Goal: Information Seeking & Learning: Learn about a topic

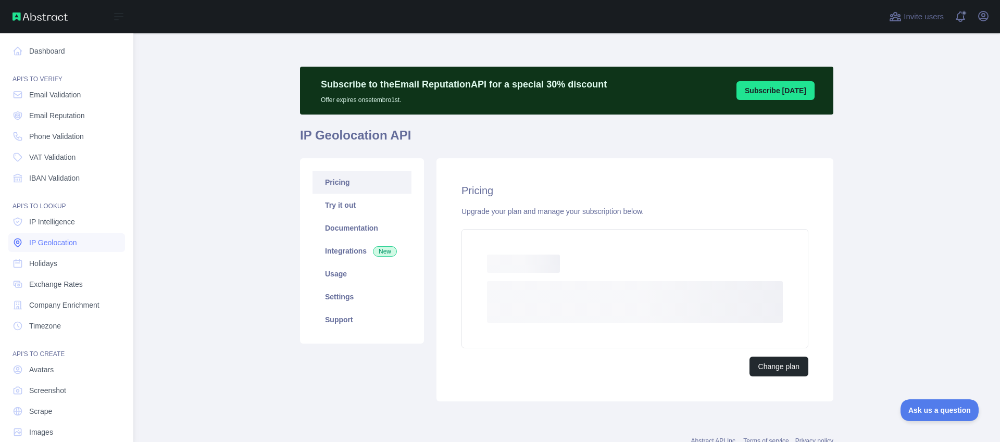
click at [70, 240] on span "IP Geolocation" at bounding box center [53, 243] width 48 height 10
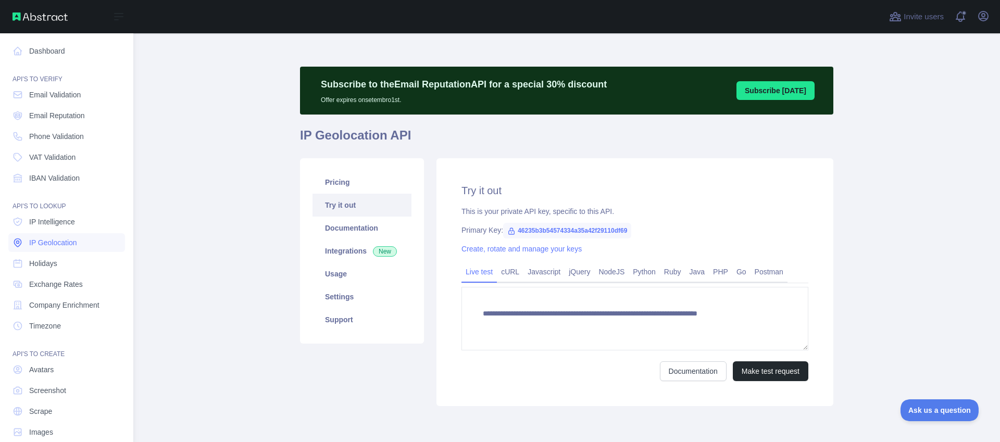
type textarea "**********"
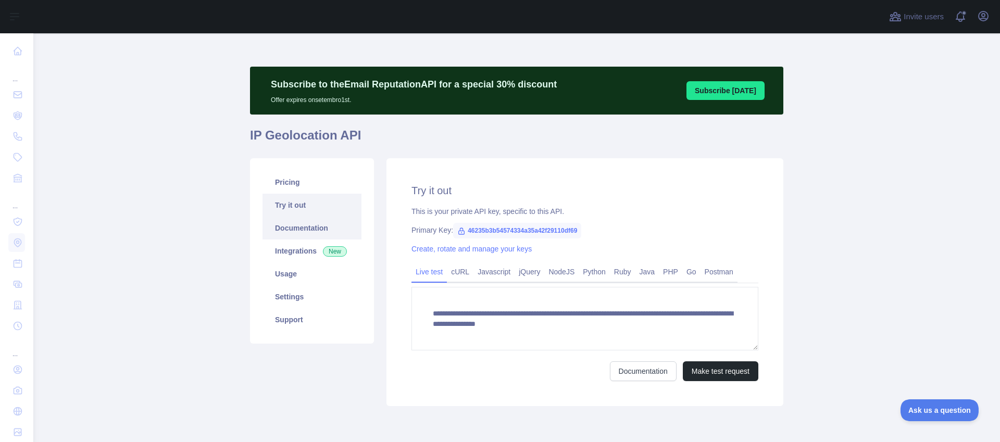
click at [303, 235] on link "Documentation" at bounding box center [312, 228] width 99 height 23
click at [741, 366] on button "Make test request" at bounding box center [721, 372] width 76 height 20
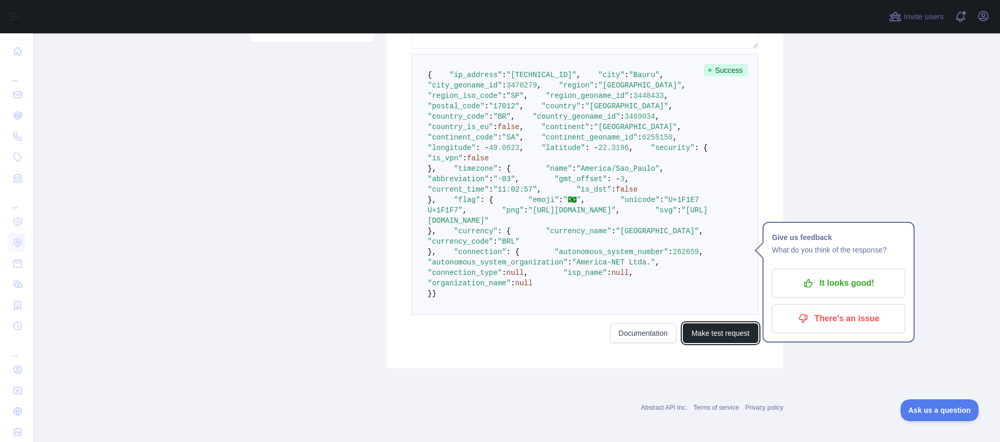
scroll to position [318, 0]
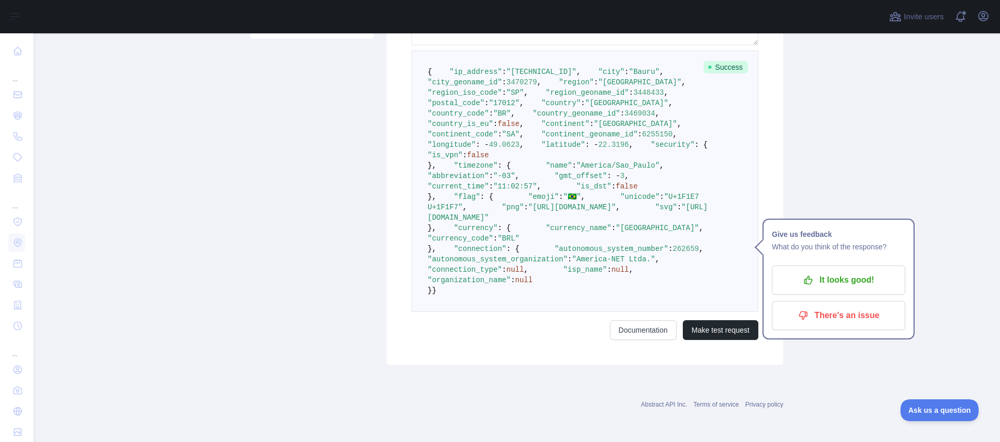
click at [539, 230] on pre "{ "ip_address" : "[TECHNICAL_ID]" , "city" : "Bauru" , "city_geoname_id" : 3470…" at bounding box center [585, 182] width 347 height 262
drag, startPoint x: 552, startPoint y: 231, endPoint x: 423, endPoint y: 222, distance: 129.5
click at [423, 222] on pre "{ "ip_address" : "[TECHNICAL_ID]" , "city" : "Bauru" , "city_geoname_id" : 3470…" at bounding box center [585, 182] width 347 height 262
copy code ""longitude" : - 49.0623 , "latitude" : - 22.3196 ,"
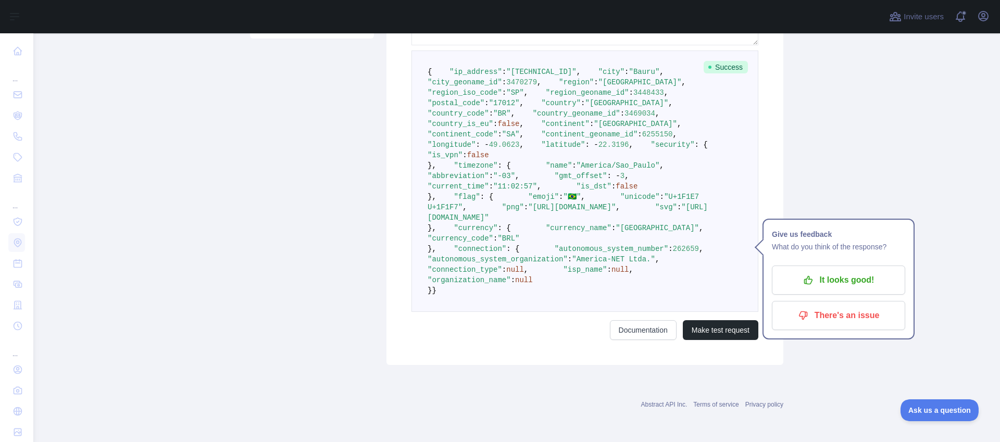
click at [552, 245] on pre "{ "ip_address" : "[TECHNICAL_ID]" , "city" : "Bauru" , "city_geoname_id" : 3470…" at bounding box center [585, 182] width 347 height 262
drag, startPoint x: 533, startPoint y: 228, endPoint x: 455, endPoint y: 215, distance: 78.7
click at [416, 223] on pre "{ "ip_address" : "[TECHNICAL_ID]" , "city" : "Bauru" , "city_geoname_id" : 3470…" at bounding box center [585, 182] width 347 height 262
copy code ""longitude" : - 49.0623 , "latitude" : - 22.3196 ,"
click at [549, 244] on pre "{ "ip_address" : "[TECHNICAL_ID]" , "city" : "Bauru" , "city_geoname_id" : 3470…" at bounding box center [585, 182] width 347 height 262
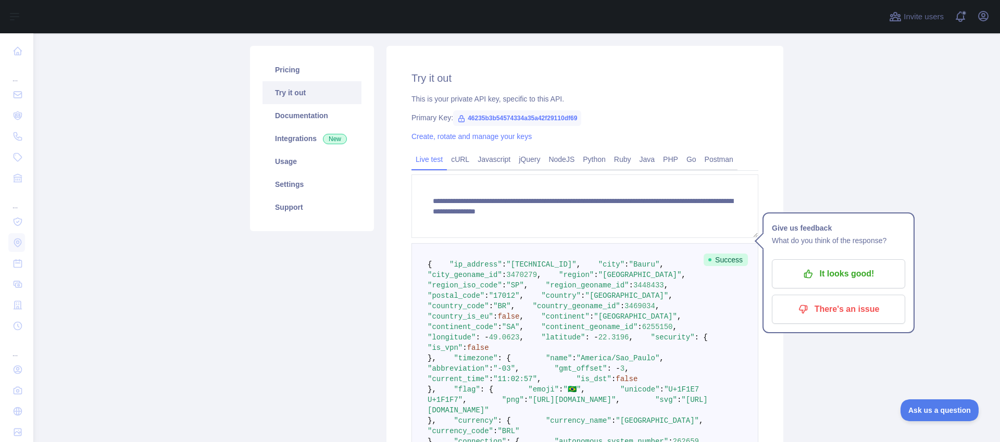
scroll to position [4, 0]
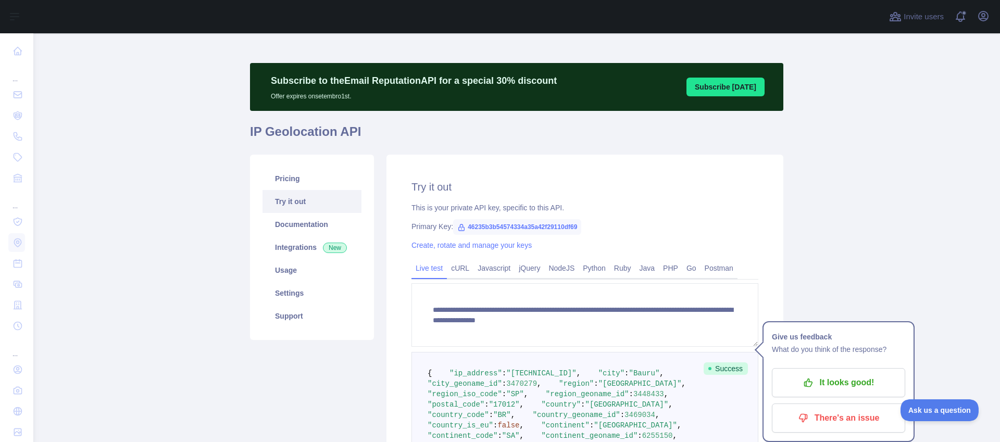
click at [599, 204] on div "This is your private API key, specific to this API." at bounding box center [585, 208] width 347 height 10
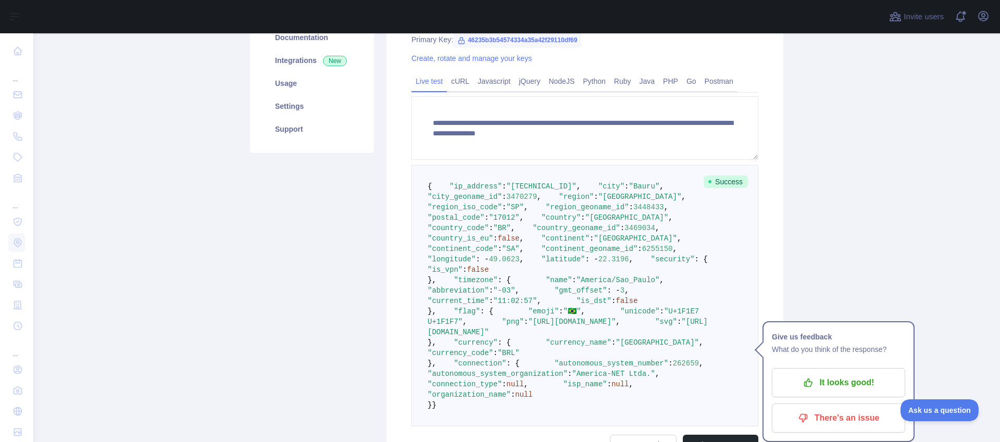
click at [578, 256] on pre "{ "ip_address" : "[TECHNICAL_ID]" , "city" : "Bauru" , "city_geoname_id" : 3470…" at bounding box center [585, 296] width 347 height 262
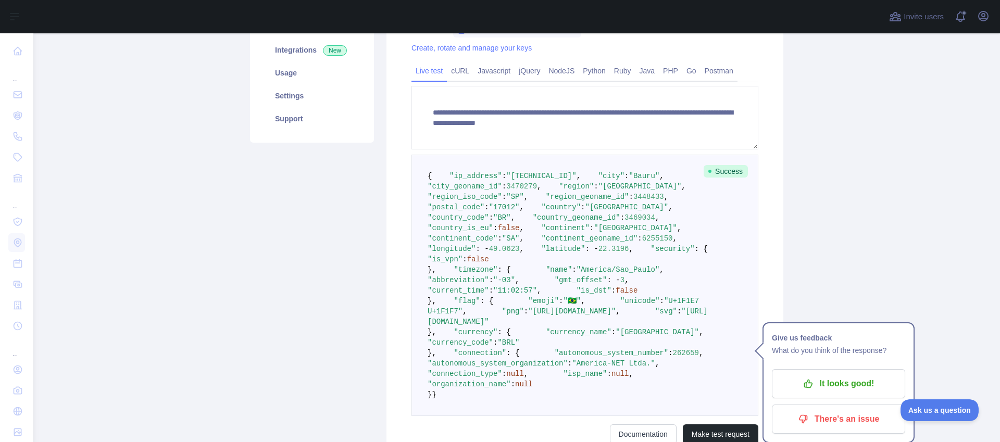
click at [578, 256] on pre "{ "ip_address" : "[TECHNICAL_ID]" , "city" : "Bauru" , "city_geoname_id" : 3470…" at bounding box center [585, 286] width 347 height 262
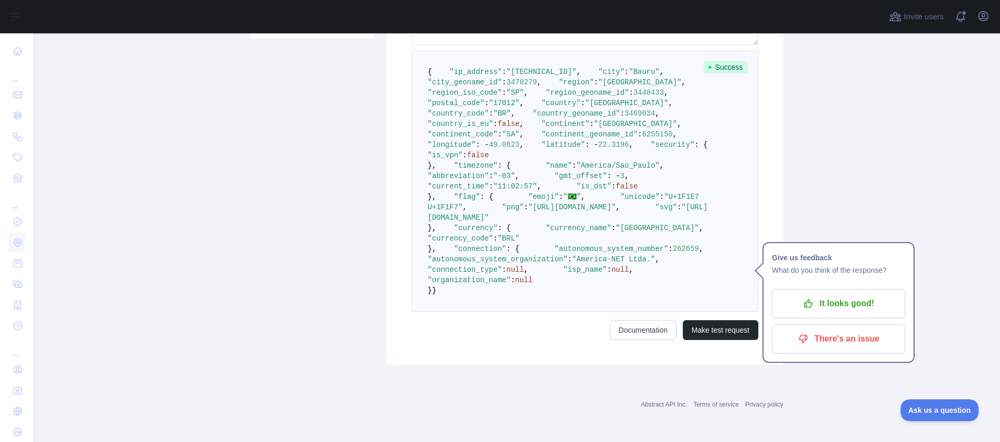
click at [591, 301] on pre "{ "ip_address" : "[TECHNICAL_ID]" , "city" : "Bauru" , "city_geoname_id" : 3470…" at bounding box center [585, 182] width 347 height 262
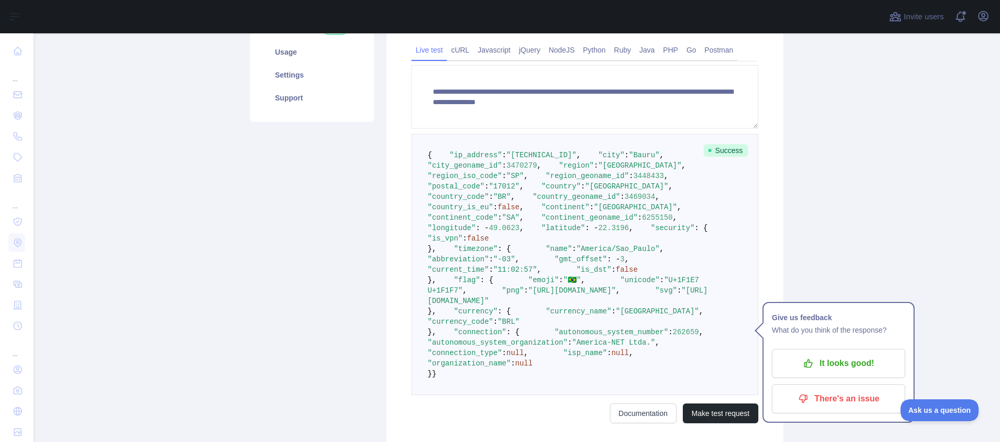
scroll to position [222, 0]
click at [349, 291] on div "Pricing Try it out Documentation Integrations New Usage Settings Support" at bounding box center [312, 192] width 136 height 512
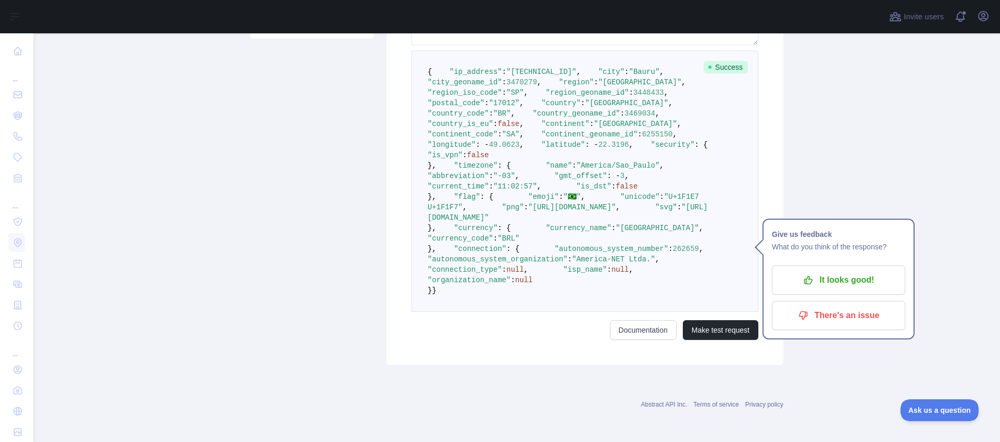
scroll to position [525, 0]
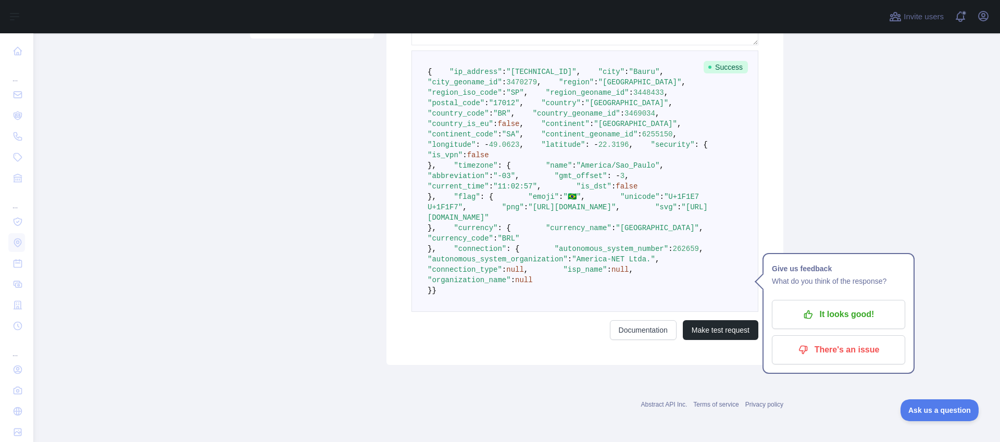
click at [519, 253] on span at bounding box center [536, 249] width 35 height 8
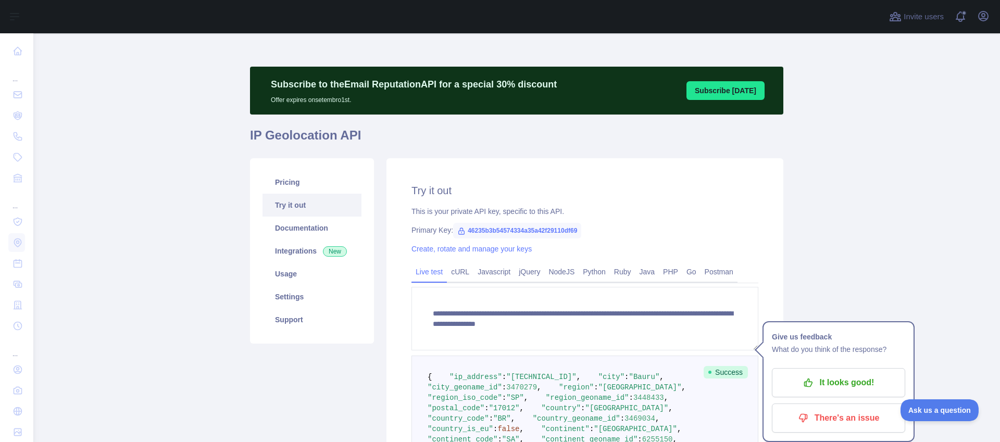
click at [501, 177] on div "**********" at bounding box center [585, 414] width 397 height 512
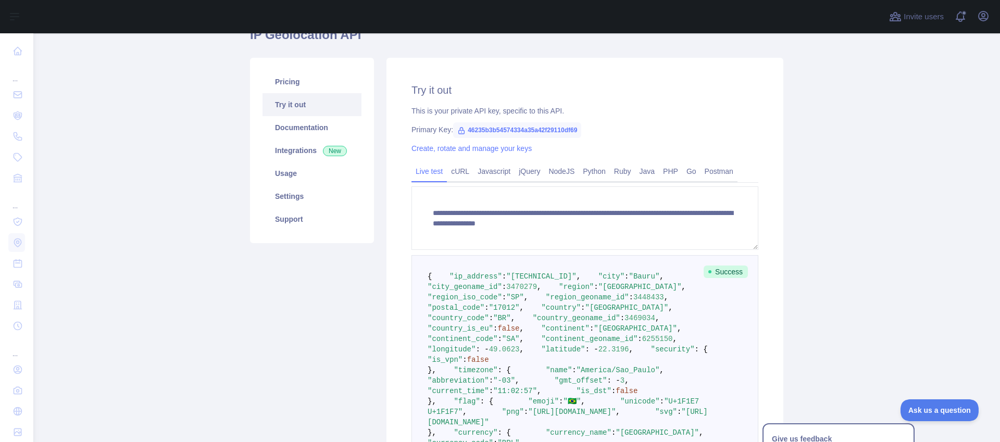
scroll to position [311, 0]
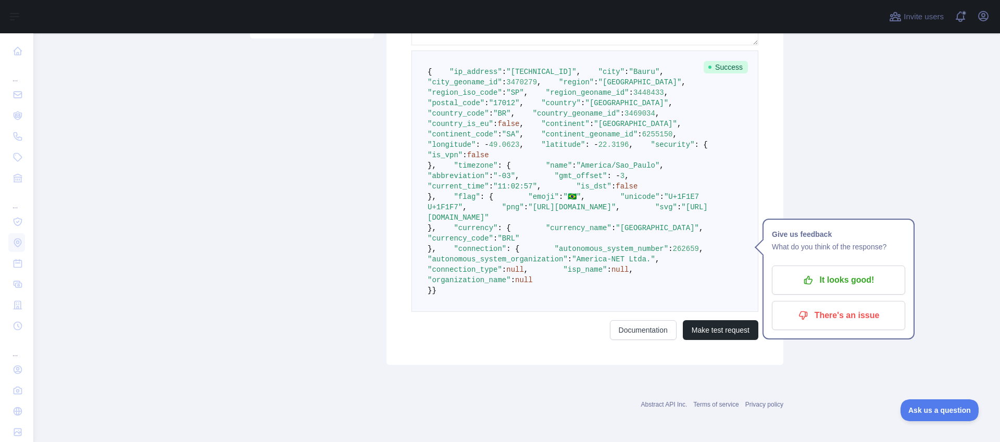
click at [388, 176] on div "**********" at bounding box center [585, 109] width 397 height 512
click at [645, 312] on pre "{ "ip_address" : "[TECHNICAL_ID]" , "city" : "Bauru" , "city_geoname_id" : 3470…" at bounding box center [585, 182] width 347 height 262
click at [642, 297] on pre "{ "ip_address" : "[TECHNICAL_ID]" , "city" : "Bauru" , "city_geoname_id" : 3470…" at bounding box center [585, 182] width 347 height 262
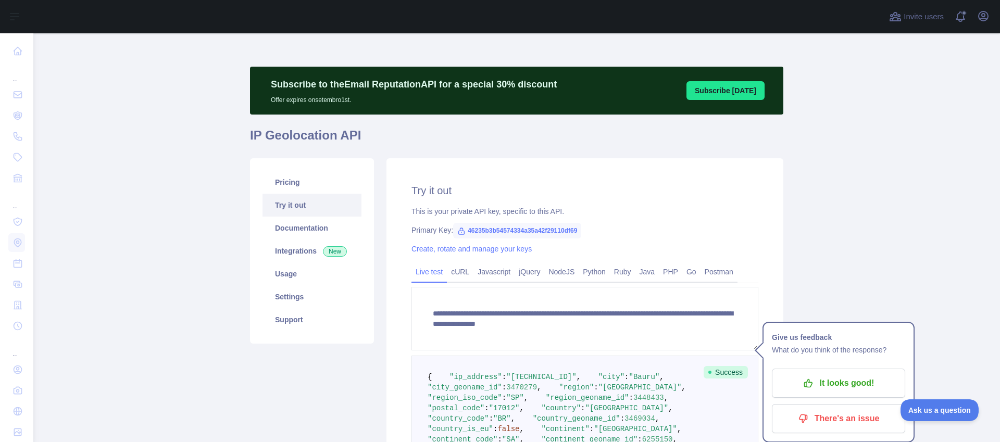
scroll to position [183, 0]
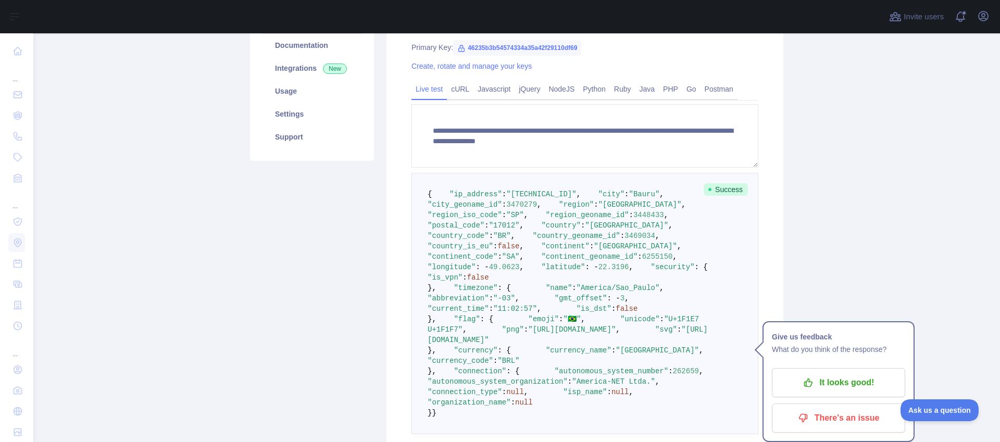
click at [661, 240] on pre "{ "ip_address" : "[TECHNICAL_ID]" , "city" : "Bauru" , "city_geoname_id" : 3470…" at bounding box center [585, 304] width 347 height 262
click at [846, 226] on main "**********" at bounding box center [516, 237] width 967 height 409
click at [349, 193] on div "Pricing Try it out Documentation Integrations New Usage Settings Support" at bounding box center [312, 232] width 136 height 512
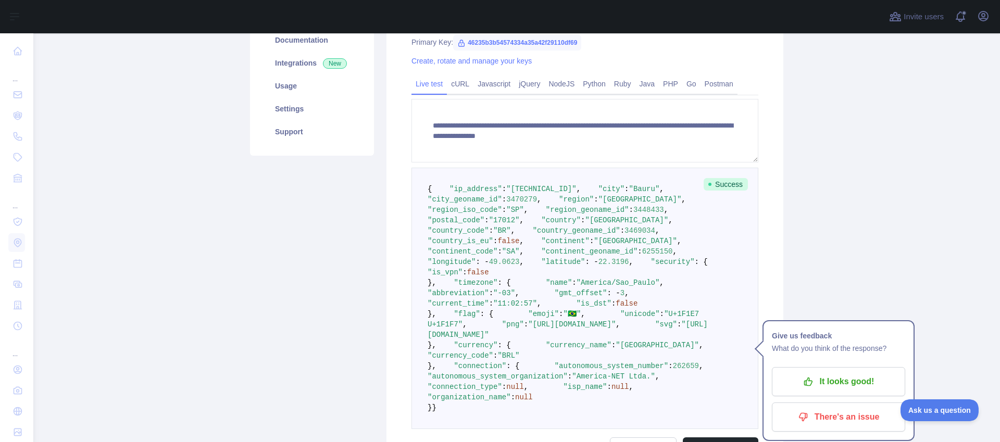
scroll to position [0, 0]
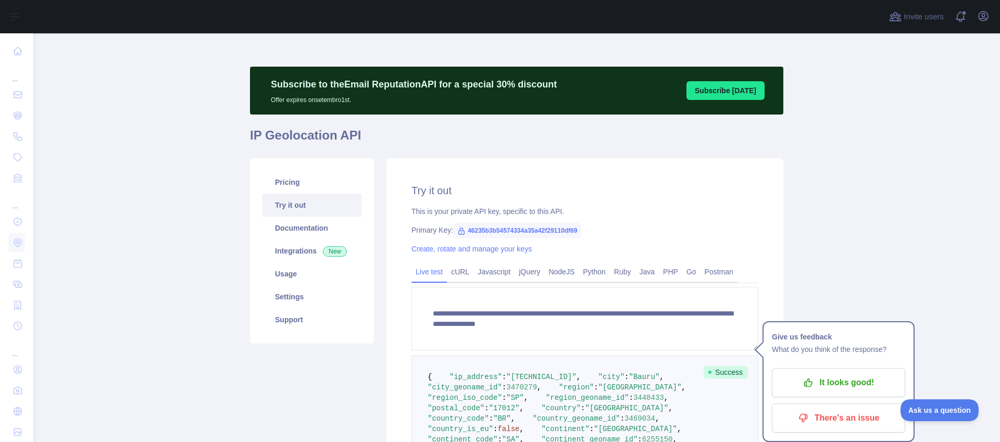
click at [351, 135] on h1 "IP Geolocation API" at bounding box center [516, 139] width 533 height 25
click at [296, 183] on link "Pricing" at bounding box center [312, 182] width 99 height 23
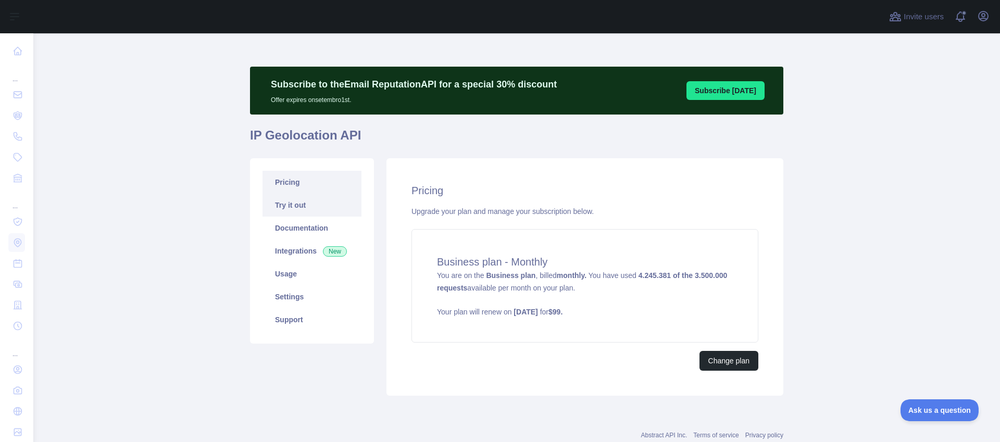
click at [308, 210] on link "Try it out" at bounding box center [312, 205] width 99 height 23
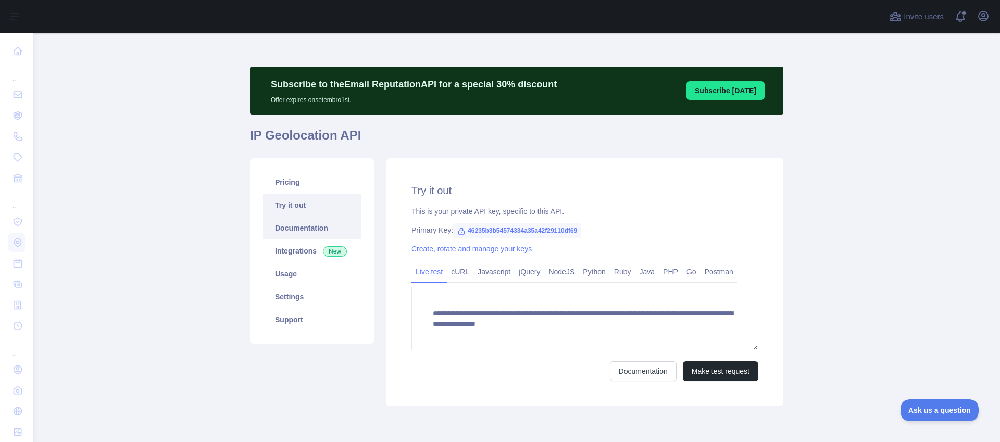
click at [306, 228] on link "Documentation" at bounding box center [312, 228] width 99 height 23
click at [289, 182] on link "Pricing" at bounding box center [312, 182] width 99 height 23
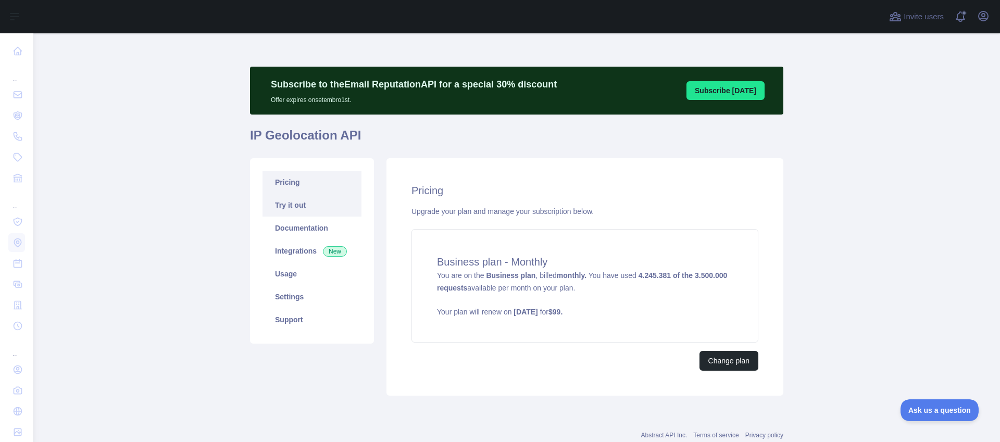
click at [301, 205] on link "Try it out" at bounding box center [312, 205] width 99 height 23
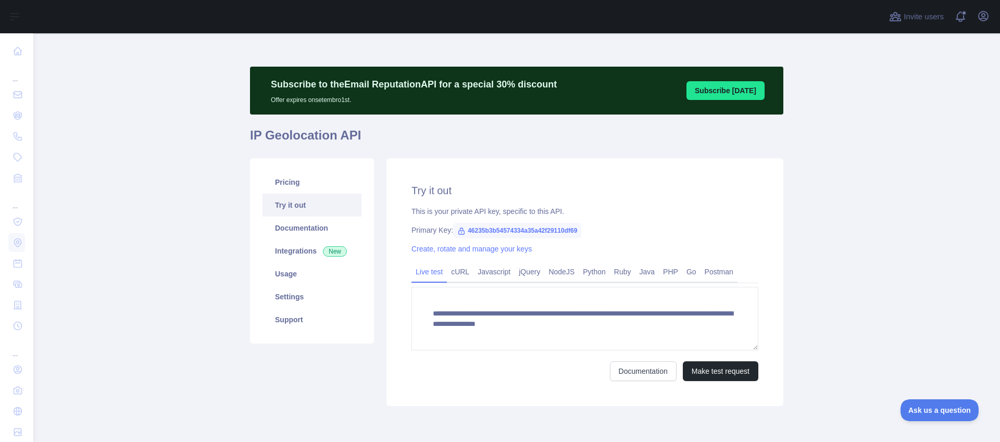
drag, startPoint x: 739, startPoint y: 179, endPoint x: 719, endPoint y: 151, distance: 34.7
click at [739, 178] on div "**********" at bounding box center [585, 282] width 397 height 248
drag, startPoint x: 709, startPoint y: 149, endPoint x: 697, endPoint y: 154, distance: 12.6
click at [704, 151] on h1 "IP Geolocation API" at bounding box center [516, 139] width 533 height 25
click at [347, 268] on link "Usage" at bounding box center [312, 274] width 99 height 23
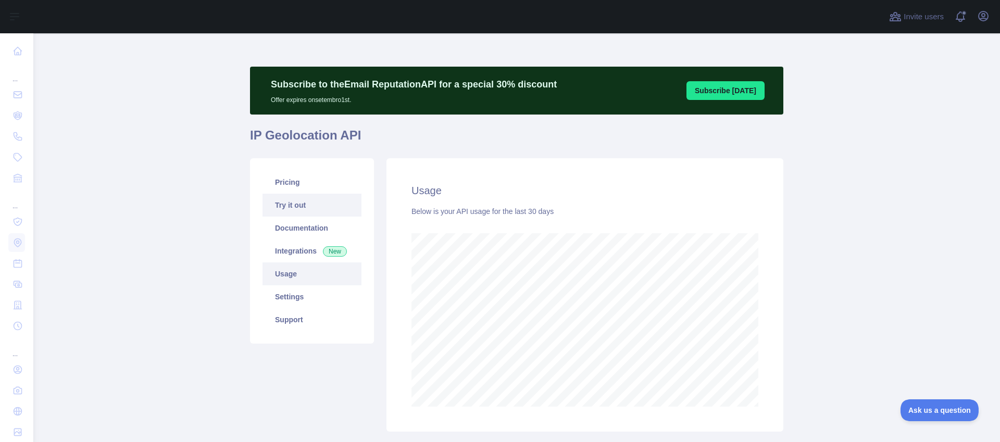
scroll to position [409, 959]
click at [279, 208] on link "Try it out" at bounding box center [312, 205] width 99 height 23
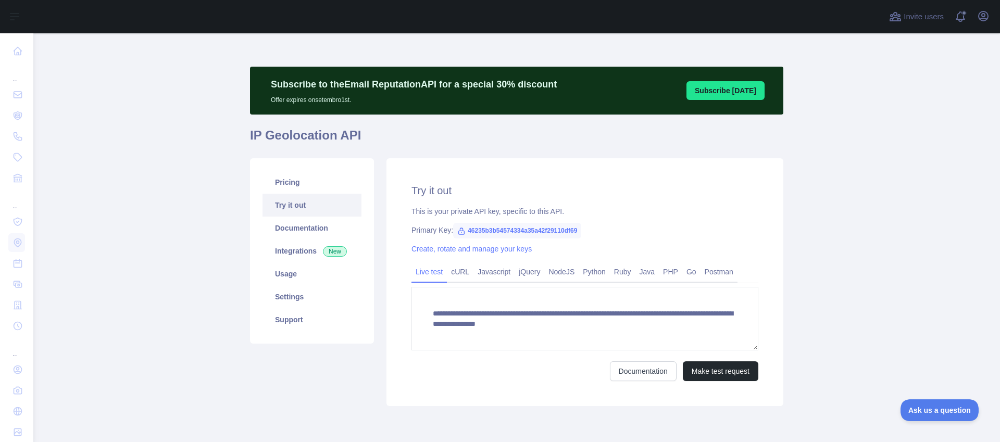
click at [193, 214] on main "**********" at bounding box center [516, 237] width 967 height 409
click at [722, 375] on button "Make test request" at bounding box center [721, 372] width 76 height 20
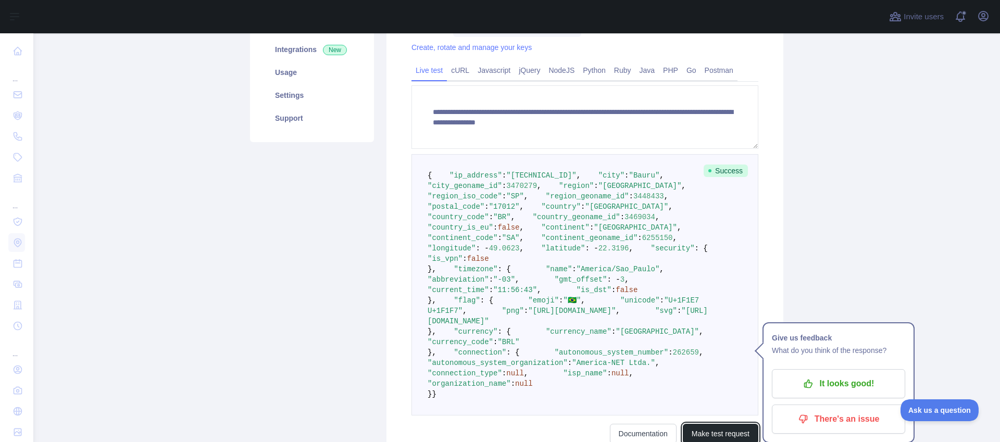
scroll to position [210, 0]
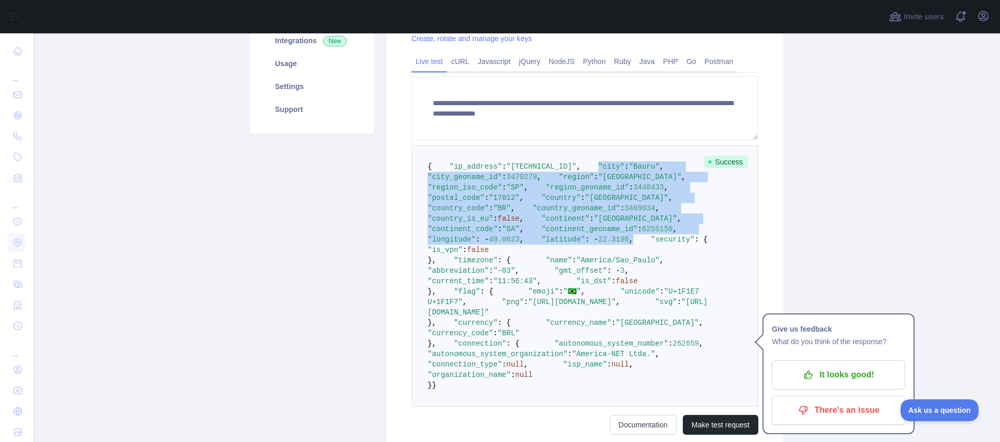
drag, startPoint x: 590, startPoint y: 331, endPoint x: 443, endPoint y: 185, distance: 206.7
click at [443, 185] on pre "{ "ip_address" : "[TECHNICAL_ID]" , "city" : "Bauru" , "city_geoname_id" : 3470…" at bounding box center [585, 276] width 347 height 262
click at [634, 287] on pre "{ "ip_address" : "[TECHNICAL_ID]" , "city" : "Bauru" , "city_geoname_id" : 3470…" at bounding box center [585, 276] width 347 height 262
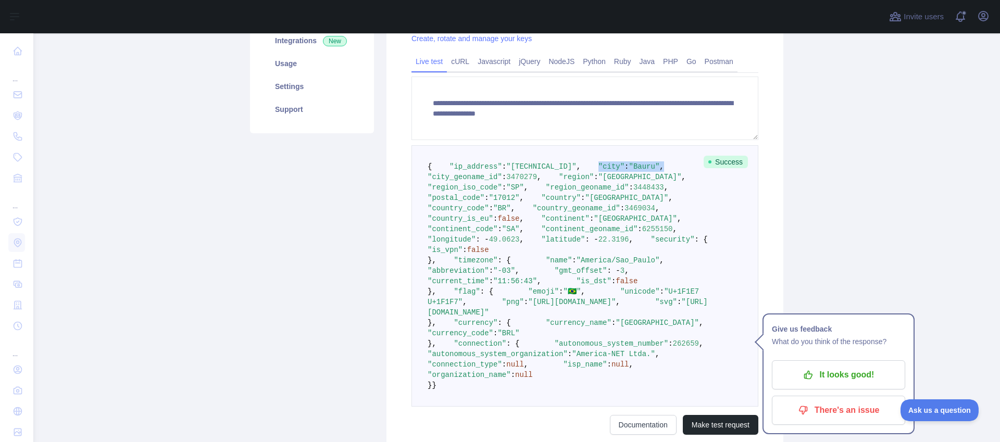
drag, startPoint x: 443, startPoint y: 190, endPoint x: 520, endPoint y: 192, distance: 77.1
click at [520, 192] on pre "{ "ip_address" : "[TECHNICAL_ID]" , "city" : "Bauru" , "city_geoname_id" : 3470…" at bounding box center [585, 276] width 347 height 262
drag, startPoint x: 546, startPoint y: 360, endPoint x: 404, endPoint y: 159, distance: 246.3
click at [404, 159] on div "**********" at bounding box center [585, 204] width 397 height 512
drag, startPoint x: 637, startPoint y: 302, endPoint x: 626, endPoint y: 313, distance: 15.8
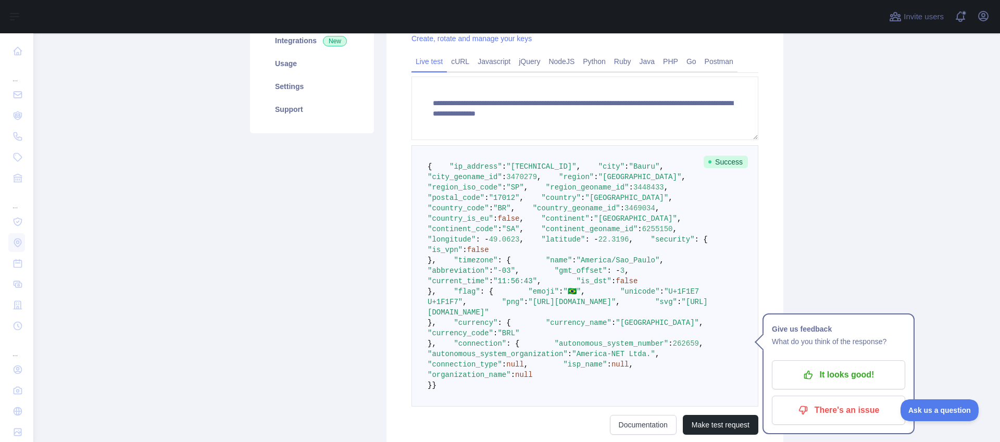
click at [637, 301] on pre "{ "ip_address" : "[TECHNICAL_ID]" , "city" : "Bauru" , "city_geoname_id" : 3470…" at bounding box center [585, 276] width 347 height 262
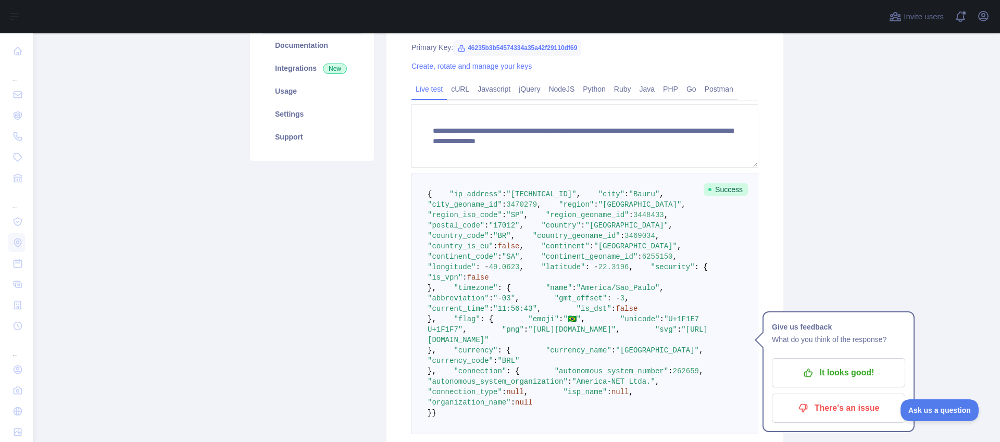
scroll to position [190, 0]
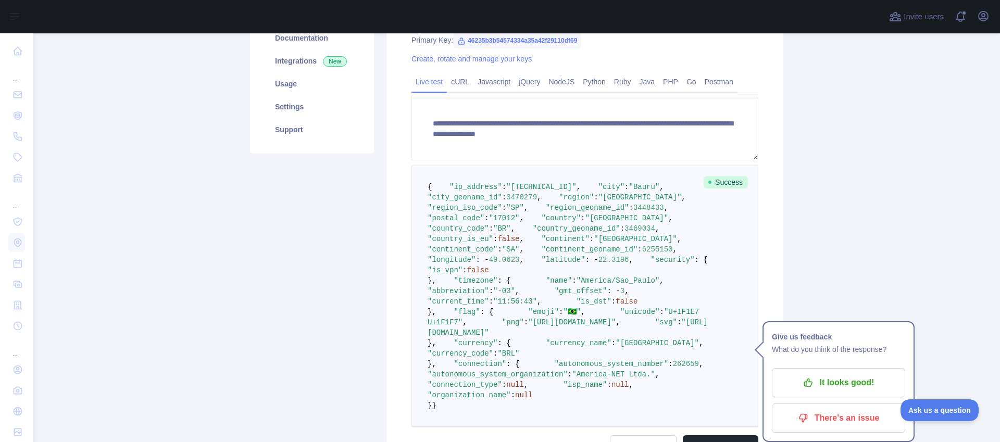
click at [562, 319] on pre "{ "ip_address" : "[TECHNICAL_ID]" , "city" : "Bauru" , "city_geoname_id" : 3470…" at bounding box center [585, 297] width 347 height 262
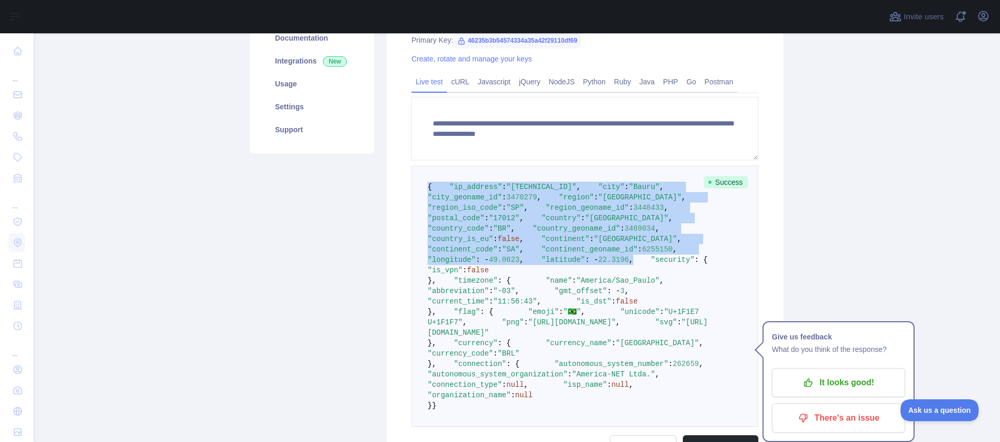
drag, startPoint x: 570, startPoint y: 351, endPoint x: 408, endPoint y: 188, distance: 229.1
click at [412, 188] on pre "{ "ip_address" : "[TECHNICAL_ID]" , "city" : "Bauru" , "city_geoname_id" : 3470…" at bounding box center [585, 297] width 347 height 262
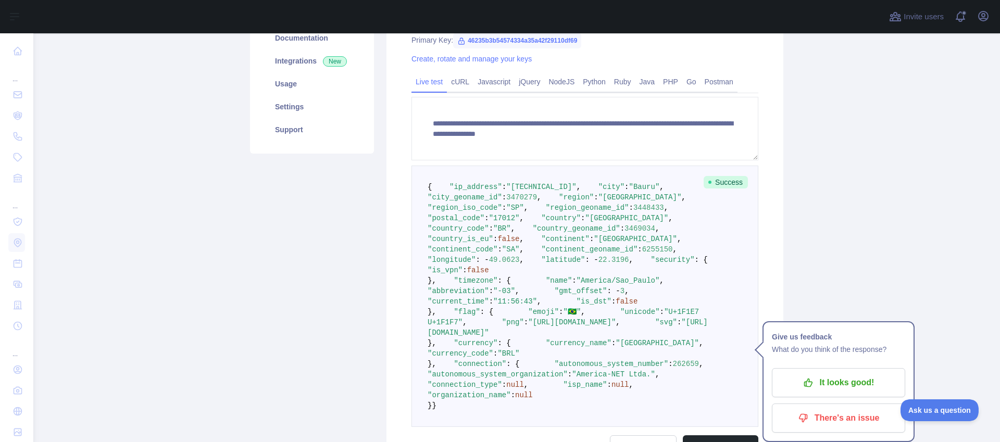
drag, startPoint x: 543, startPoint y: 373, endPoint x: 521, endPoint y: 384, distance: 24.0
click at [542, 373] on pre "{ "ip_address" : "[TECHNICAL_ID]" , "city" : "Bauru" , "city_geoname_id" : 3470…" at bounding box center [585, 297] width 347 height 262
drag, startPoint x: 462, startPoint y: 387, endPoint x: 429, endPoint y: 176, distance: 213.6
click at [429, 176] on pre "{ "ip_address" : "[TECHNICAL_ID]" , "city" : "Bauru" , "city_geoname_id" : 3470…" at bounding box center [585, 297] width 347 height 262
click at [648, 307] on pre "{ "ip_address" : "[TECHNICAL_ID]" , "city" : "Bauru" , "city_geoname_id" : 3470…" at bounding box center [585, 297] width 347 height 262
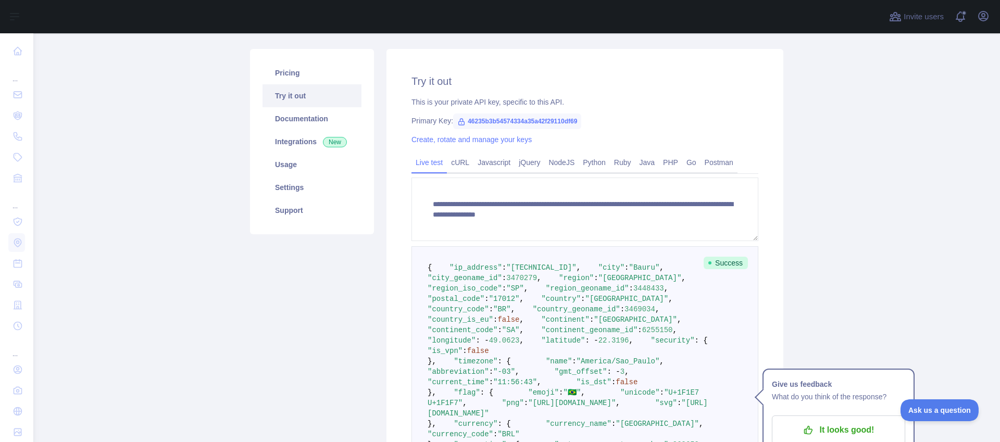
scroll to position [222, 0]
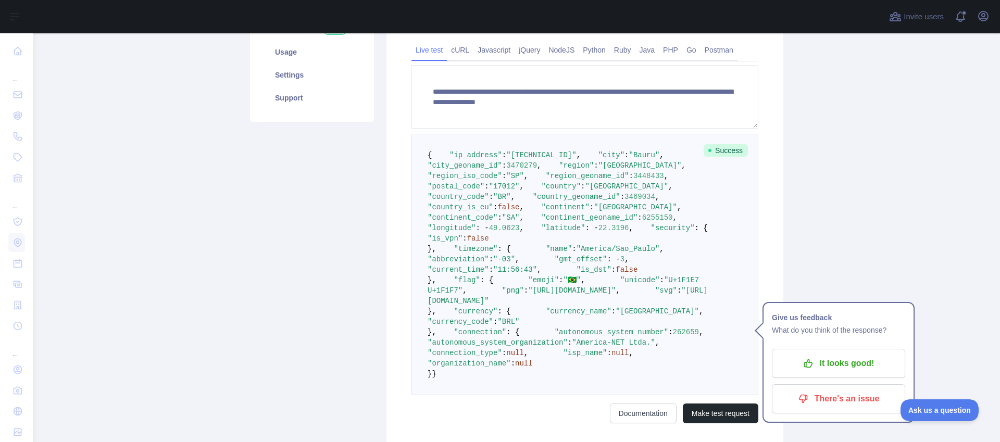
drag, startPoint x: 452, startPoint y: 354, endPoint x: 414, endPoint y: 145, distance: 212.9
click at [414, 145] on pre "{ "ip_address" : "[TECHNICAL_ID]" , "city" : "Bauru" , "city_geoname_id" : 3470…" at bounding box center [585, 265] width 347 height 262
click at [520, 356] on pre "{ "ip_address" : "[TECHNICAL_ID]" , "city" : "Bauru" , "city_geoname_id" : 3470…" at bounding box center [585, 265] width 347 height 262
drag, startPoint x: 451, startPoint y: 354, endPoint x: 406, endPoint y: 123, distance: 235.2
click at [406, 123] on div "**********" at bounding box center [585, 192] width 397 height 512
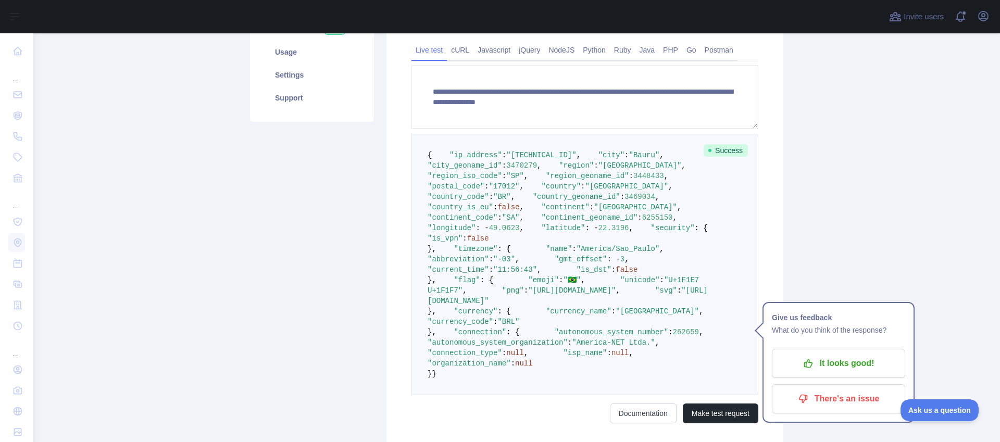
click at [562, 329] on pre "{ "ip_address" : "[TECHNICAL_ID]" , "city" : "Bauru" , "city_geoname_id" : 3470…" at bounding box center [585, 265] width 347 height 262
drag, startPoint x: 456, startPoint y: 356, endPoint x: 415, endPoint y: 156, distance: 204.1
click at [415, 156] on pre "{ "ip_address" : "[TECHNICAL_ID]" , "city" : "Bauru" , "city_geoname_id" : 3470…" at bounding box center [585, 265] width 347 height 262
click at [560, 305] on pre "{ "ip_address" : "[TECHNICAL_ID]" , "city" : "Bauru" , "city_geoname_id" : 3470…" at bounding box center [585, 265] width 347 height 262
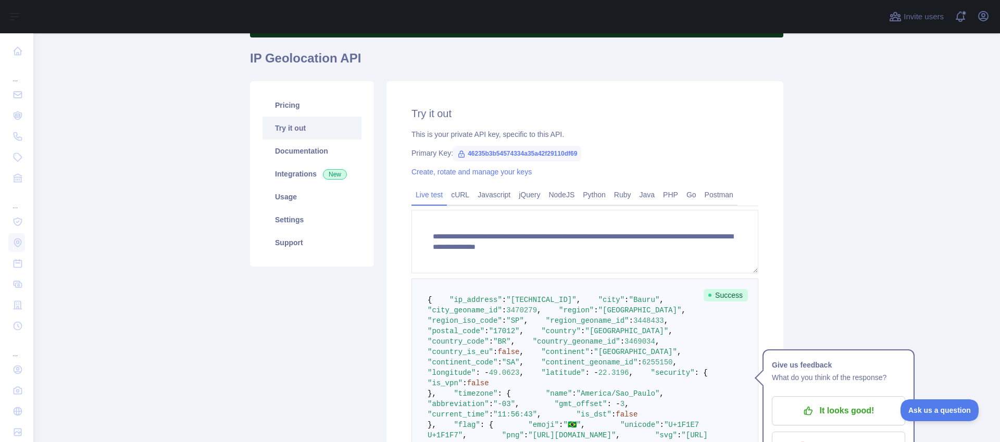
scroll to position [0, 0]
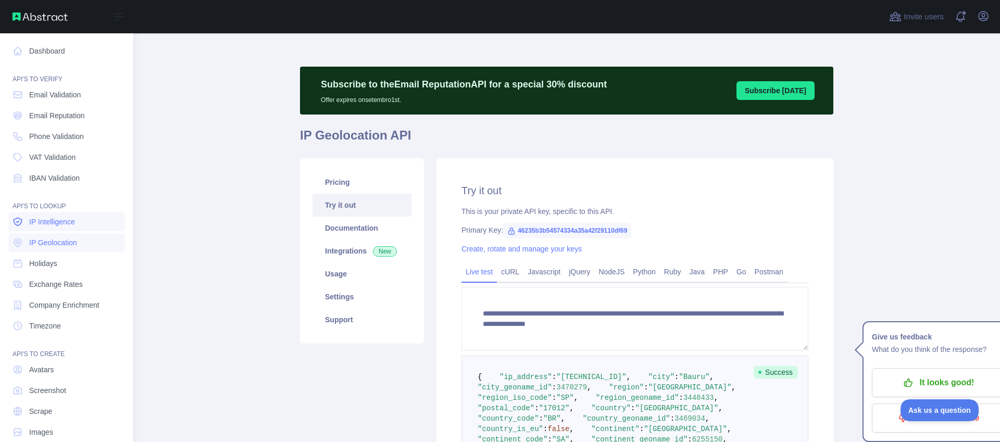
click at [44, 224] on span "IP Intelligence" at bounding box center [52, 222] width 46 height 10
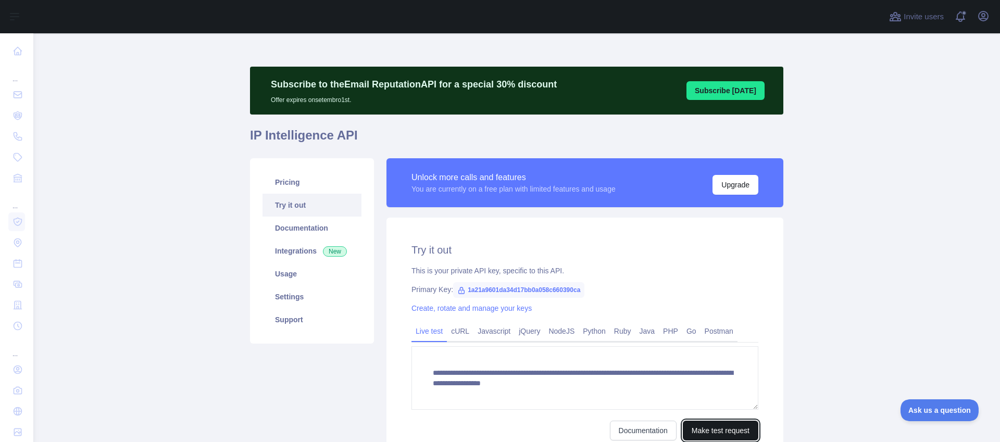
click at [697, 421] on button "Make test request" at bounding box center [721, 431] width 76 height 20
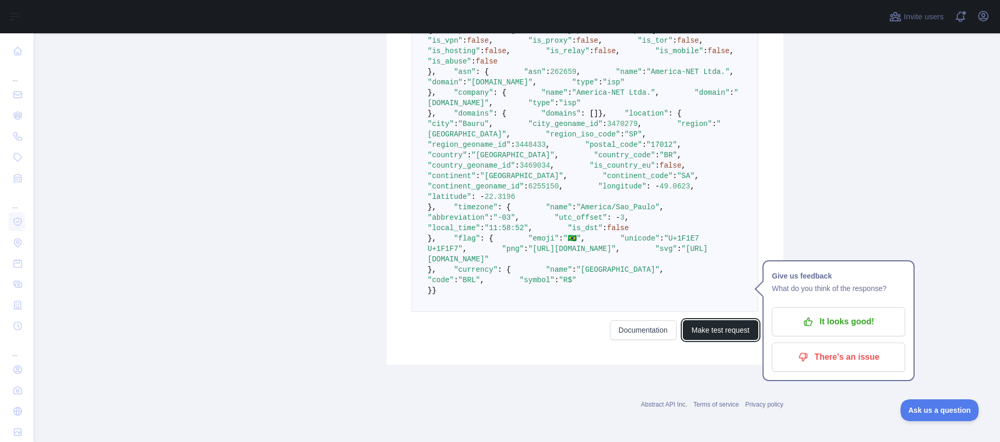
scroll to position [508, 0]
drag, startPoint x: 558, startPoint y: 354, endPoint x: 469, endPoint y: 182, distance: 193.2
click at [469, 182] on pre "{ "ip_address" : "[TECHNICAL_ID]" , "security" : { "is_vpn" : false , "is_proxy…" at bounding box center [585, 160] width 347 height 303
drag, startPoint x: 684, startPoint y: 355, endPoint x: 675, endPoint y: 344, distance: 13.8
click at [681, 312] on pre "{ "ip_address" : "[TECHNICAL_ID]" , "security" : { "is_vpn" : false , "is_proxy…" at bounding box center [585, 160] width 347 height 303
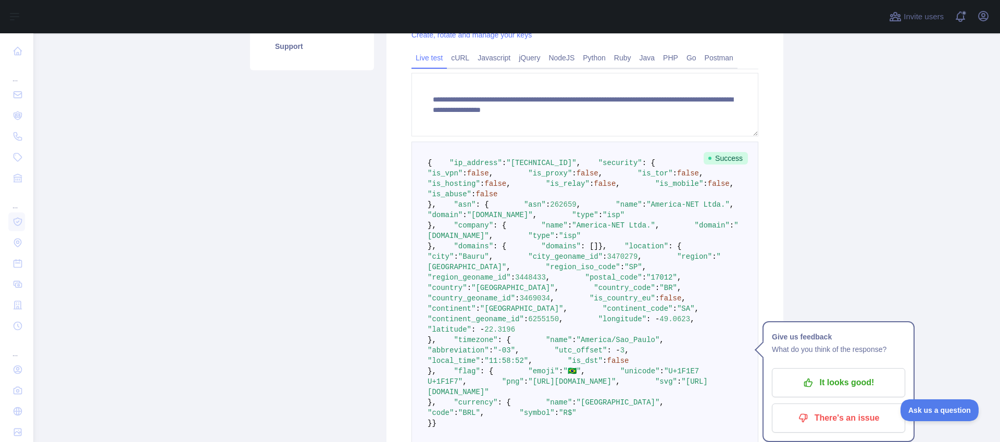
scroll to position [271, 0]
